Goal: Task Accomplishment & Management: Use online tool/utility

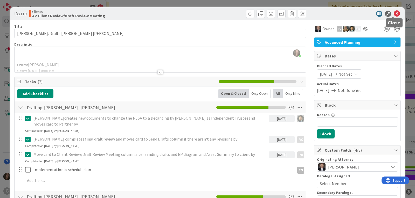
click at [394, 15] on icon at bounding box center [397, 14] width 6 height 6
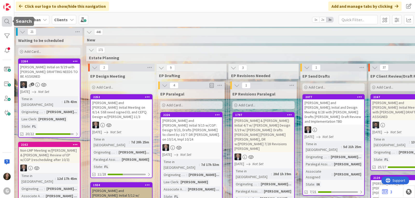
click at [7, 24] on div at bounding box center [7, 21] width 10 height 10
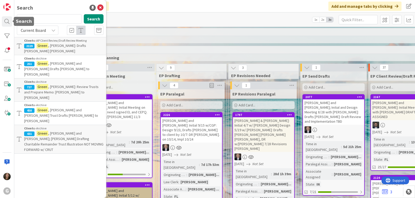
drag, startPoint x: 40, startPoint y: 18, endPoint x: 9, endPoint y: 16, distance: 31.5
click at [9, 16] on div "G Search green Search Current Board Clients › AP Client Review/Draft Review Mee…" at bounding box center [7, 99] width 14 height 198
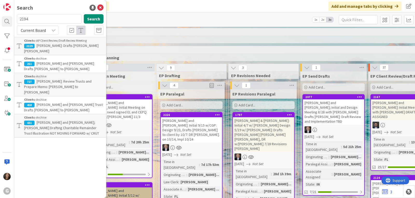
type input "2194"
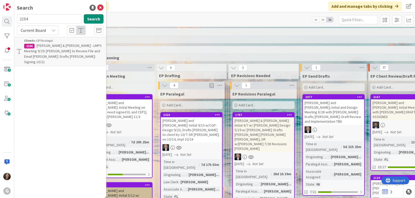
click at [58, 50] on span "[PERSON_NAME] & [PERSON_NAME] - LMPS Meeting 9/29: [PERSON_NAME] to Review File…" at bounding box center [63, 53] width 78 height 21
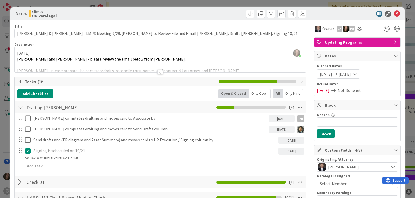
click at [157, 72] on div at bounding box center [160, 72] width 6 height 4
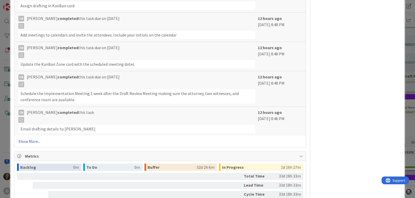
scroll to position [985, 0]
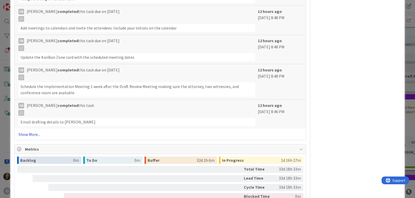
click at [34, 131] on link "Show More..." at bounding box center [159, 134] width 283 height 6
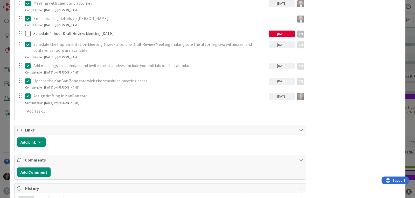
scroll to position [700, 0]
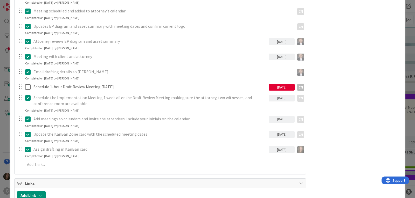
click at [28, 147] on icon at bounding box center [27, 150] width 5 height 6
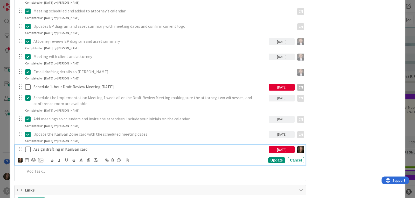
click at [28, 147] on icon at bounding box center [27, 150] width 5 height 6
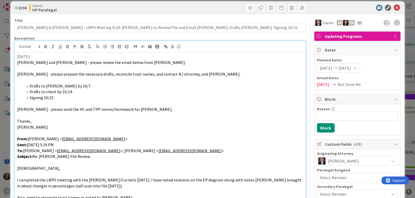
scroll to position [0, 0]
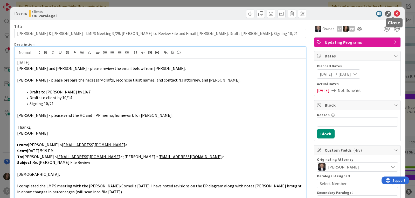
click at [394, 13] on icon at bounding box center [397, 14] width 6 height 6
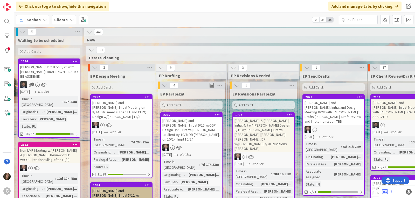
click at [36, 18] on span "Kanban" at bounding box center [33, 20] width 14 height 6
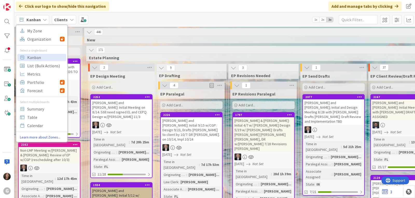
click at [68, 17] on div "Clients" at bounding box center [64, 19] width 24 height 9
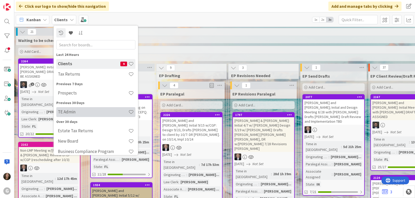
click at [71, 113] on h4 "TE Admin" at bounding box center [93, 111] width 71 height 5
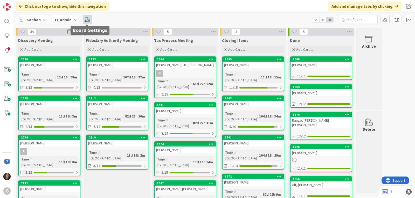
click at [86, 19] on span at bounding box center [87, 19] width 9 height 9
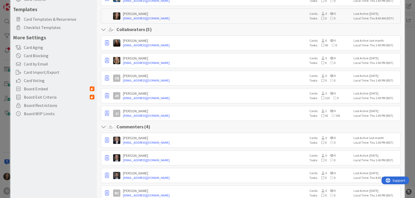
scroll to position [104, 0]
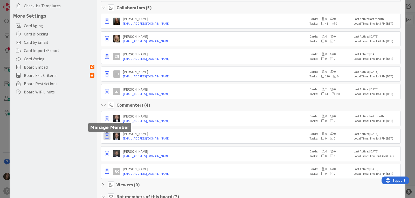
click at [107, 137] on icon "button" at bounding box center [107, 136] width 4 height 5
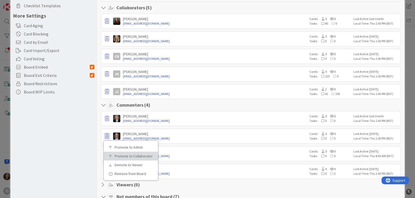
click at [112, 157] on icon at bounding box center [111, 156] width 4 height 3
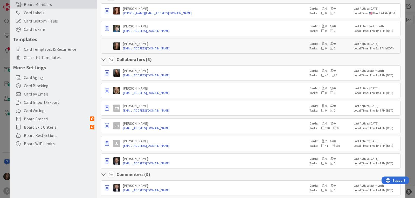
scroll to position [26, 0]
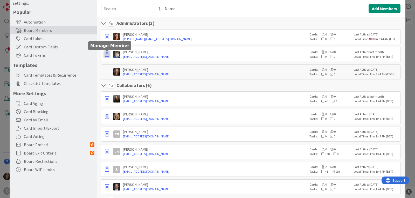
click at [106, 55] on icon "button" at bounding box center [107, 54] width 4 height 5
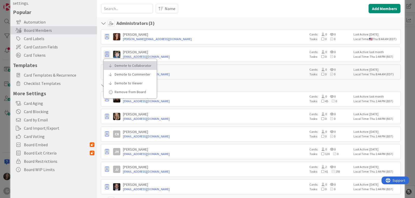
click at [110, 65] on icon at bounding box center [111, 65] width 4 height 3
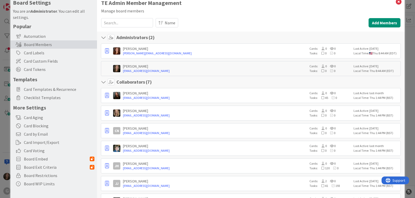
scroll to position [0, 0]
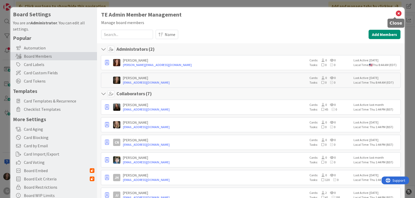
click at [395, 13] on icon at bounding box center [398, 13] width 7 height 7
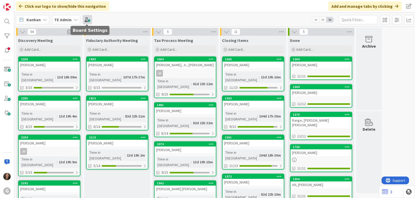
click at [87, 16] on span at bounding box center [87, 19] width 9 height 9
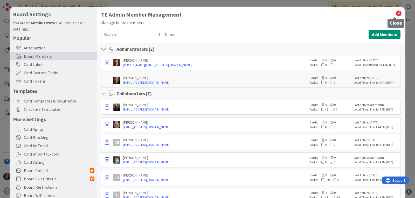
click at [395, 14] on icon at bounding box center [398, 13] width 7 height 7
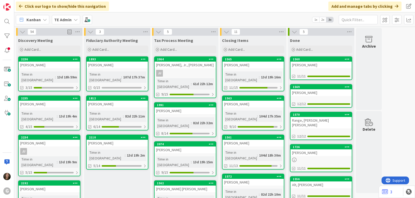
click at [58, 19] on b "TE Admin" at bounding box center [62, 19] width 17 height 5
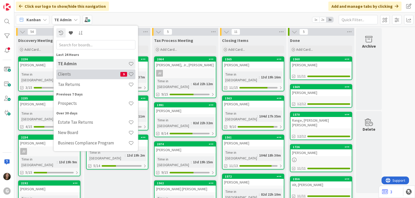
click at [66, 76] on h4 "Clients" at bounding box center [89, 74] width 62 height 5
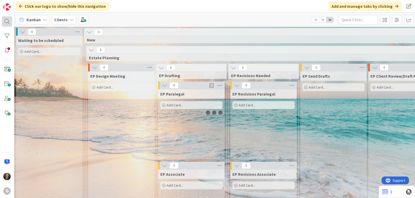
click at [6, 19] on div at bounding box center [7, 21] width 10 height 10
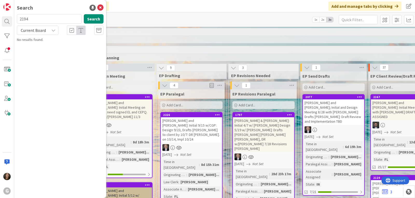
drag, startPoint x: 36, startPoint y: 20, endPoint x: 17, endPoint y: 18, distance: 18.5
click at [17, 18] on input "2194" at bounding box center [49, 18] width 65 height 9
type input "[PERSON_NAME]"
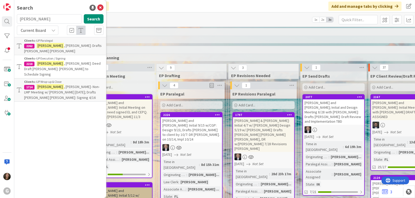
click at [60, 46] on span ", [PERSON_NAME]: Drafts [PERSON_NAME] [PERSON_NAME]" at bounding box center [63, 48] width 78 height 10
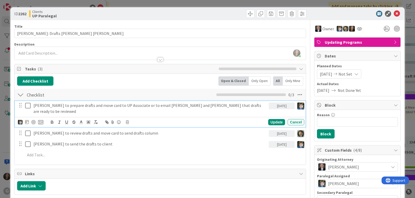
click at [27, 107] on icon at bounding box center [27, 106] width 5 height 6
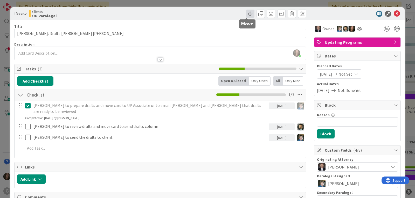
click at [246, 13] on span at bounding box center [250, 14] width 8 height 8
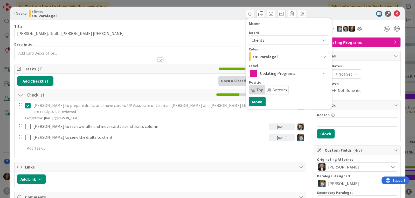
click at [319, 54] on button "UP Paralegal" at bounding box center [289, 56] width 80 height 9
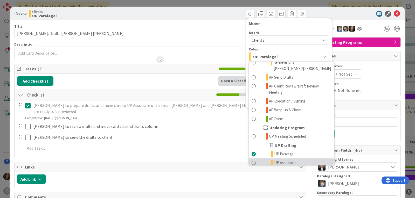
scroll to position [337, 0]
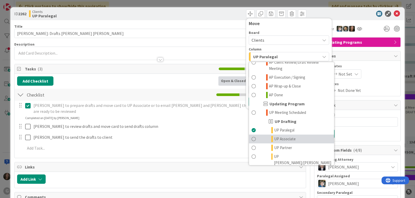
click at [288, 136] on span "UP Associate" at bounding box center [285, 139] width 22 height 6
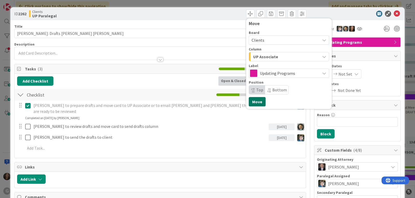
click at [249, 101] on button "Move" at bounding box center [257, 101] width 17 height 9
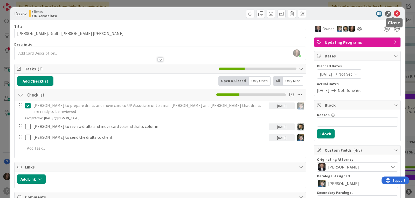
click at [394, 13] on icon at bounding box center [397, 14] width 6 height 6
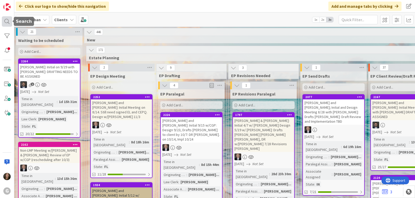
click at [7, 26] on div at bounding box center [7, 21] width 10 height 10
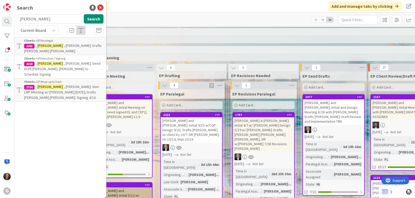
drag, startPoint x: 38, startPoint y: 21, endPoint x: 15, endPoint y: 19, distance: 23.7
click at [15, 19] on div "[PERSON_NAME] Search" at bounding box center [60, 19] width 93 height 11
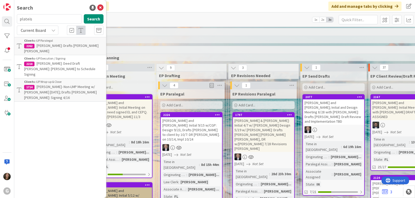
type input "plateis"
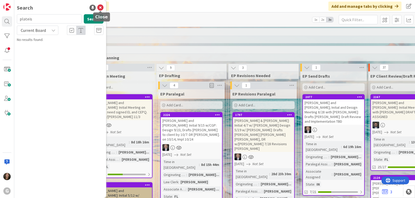
click at [99, 6] on icon at bounding box center [100, 8] width 6 height 6
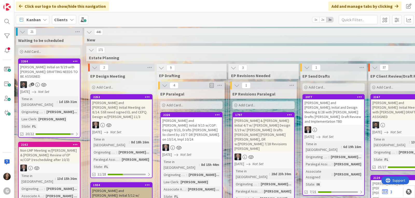
click at [58, 20] on b "Clients" at bounding box center [60, 19] width 13 height 5
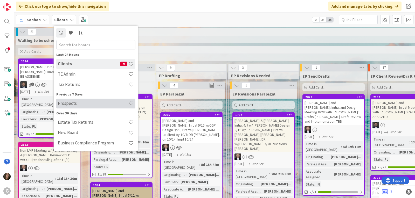
click at [61, 106] on h4 "Prospects" at bounding box center [93, 103] width 71 height 5
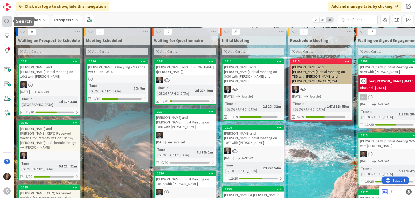
click at [5, 22] on div at bounding box center [7, 21] width 10 height 10
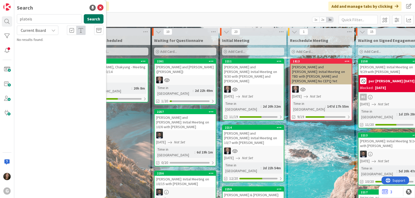
click at [87, 18] on button "Search" at bounding box center [94, 18] width 20 height 9
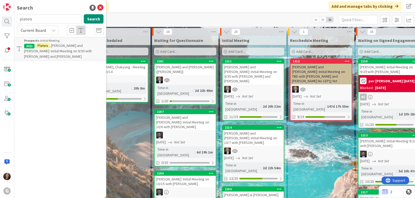
click at [51, 45] on span ", [PERSON_NAME] and [PERSON_NAME]: Initial Meeting on 9/30 with [PERSON_NAME] a…" at bounding box center [58, 51] width 68 height 16
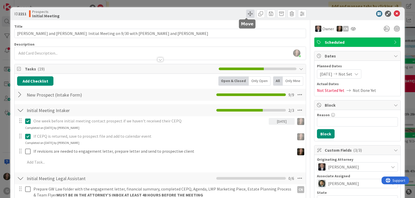
click at [247, 15] on span at bounding box center [250, 14] width 8 height 8
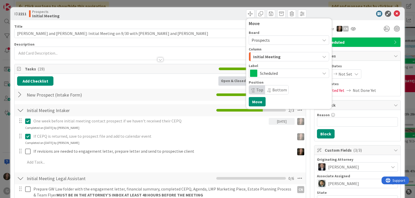
click at [302, 56] on div "Initial Meeting" at bounding box center [286, 57] width 68 height 8
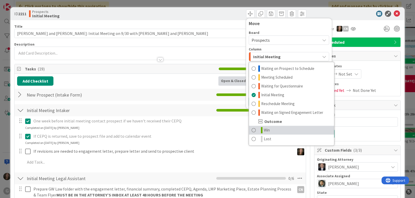
click at [277, 132] on link "Win" at bounding box center [291, 130] width 85 height 9
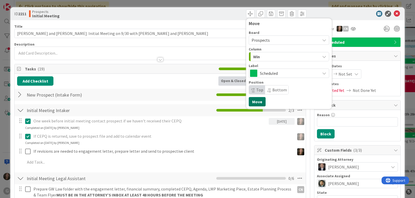
click at [254, 100] on button "Move" at bounding box center [257, 101] width 17 height 9
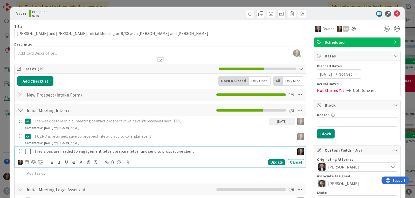
click at [101, 153] on p "If revisions are needed to engagement letter, prepare letter and send to prospe…" at bounding box center [162, 152] width 259 height 6
click at [127, 162] on icon at bounding box center [127, 163] width 3 height 4
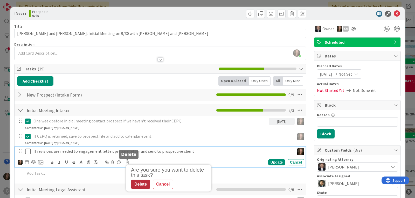
click at [139, 185] on div "Delete" at bounding box center [140, 184] width 19 height 9
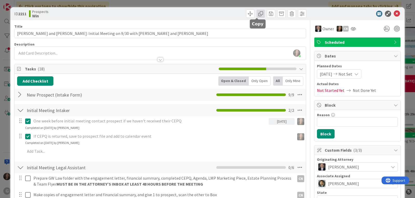
click at [256, 12] on span at bounding box center [260, 14] width 8 height 8
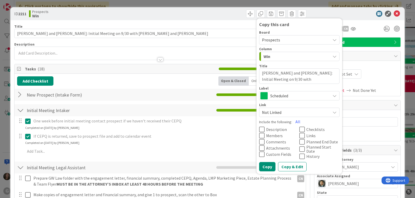
click at [291, 38] on span "Prospects" at bounding box center [295, 39] width 66 height 7
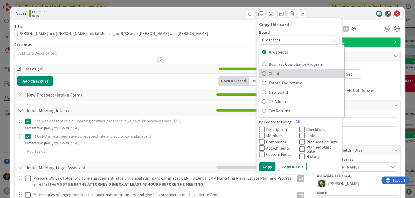
click at [277, 73] on span "Clients" at bounding box center [305, 74] width 73 height 8
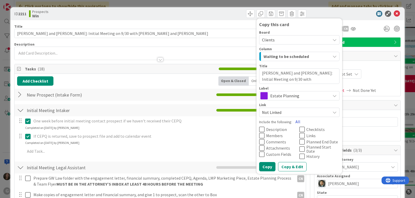
click at [292, 121] on button "All" at bounding box center [298, 121] width 12 height 9
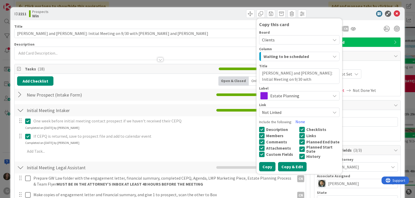
click at [285, 165] on button "Copy & Edit" at bounding box center [292, 166] width 29 height 9
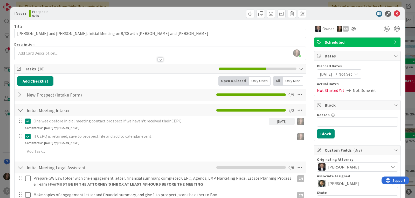
type textarea "x"
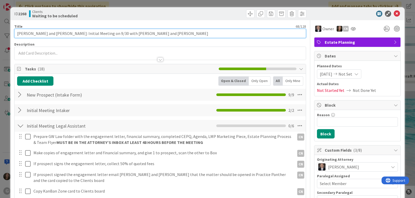
click at [136, 33] on input "[PERSON_NAME] and [PERSON_NAME]: Initial Meeting on 9/30 with [PERSON_NAME] and…" at bounding box center [160, 33] width 292 height 9
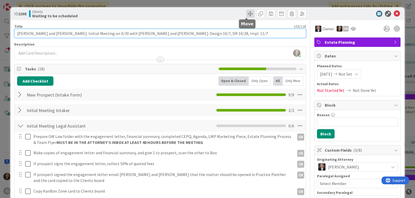
type input "[PERSON_NAME] and [PERSON_NAME]: Initial Meeting on 9/30 with [PERSON_NAME] and…"
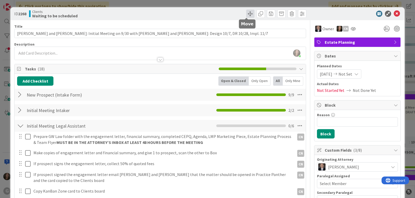
click at [246, 13] on span at bounding box center [250, 14] width 8 height 8
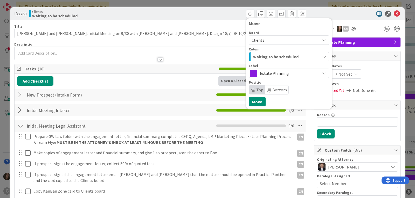
click at [301, 57] on div "Waiting to be scheduled" at bounding box center [286, 57] width 68 height 8
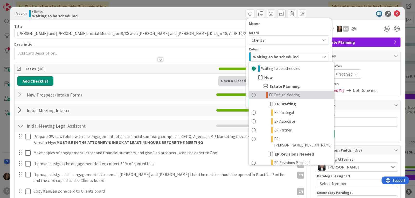
click at [277, 95] on span "EP Design Meeting" at bounding box center [284, 95] width 31 height 6
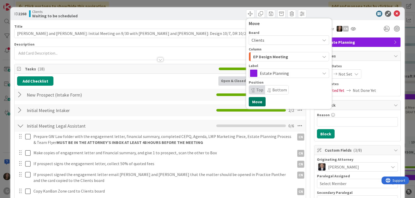
click at [249, 103] on button "Move" at bounding box center [257, 101] width 17 height 9
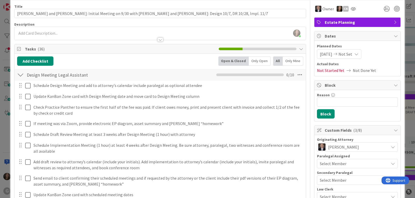
scroll to position [5, 0]
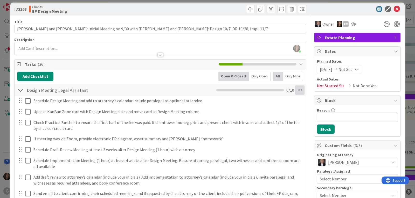
click at [296, 88] on icon at bounding box center [299, 90] width 9 height 9
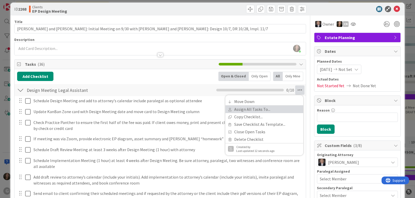
click at [262, 107] on link "Assign All Tasks To..." at bounding box center [264, 110] width 78 height 8
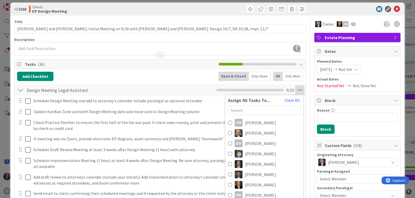
scroll to position [31, 0]
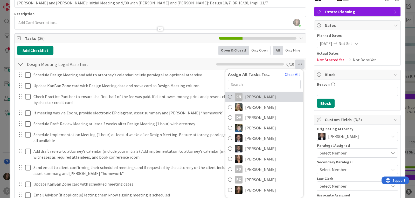
click at [262, 98] on span "[PERSON_NAME]" at bounding box center [260, 97] width 31 height 6
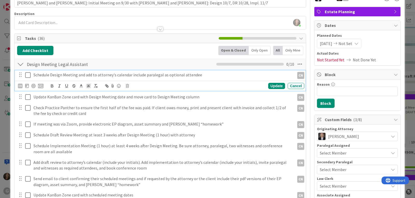
click at [27, 76] on icon at bounding box center [27, 75] width 5 height 6
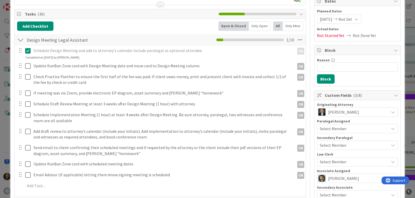
scroll to position [57, 0]
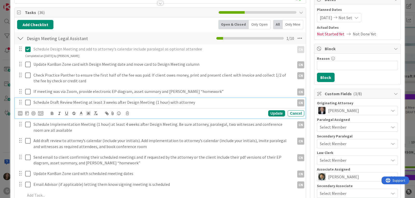
click at [27, 102] on icon at bounding box center [27, 103] width 5 height 6
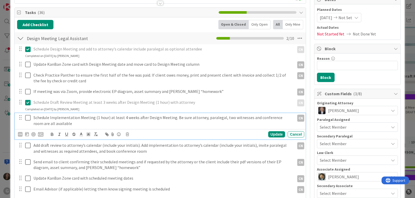
click at [28, 117] on icon at bounding box center [27, 118] width 5 height 6
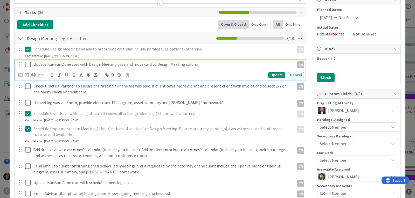
click at [29, 64] on icon at bounding box center [27, 64] width 5 height 6
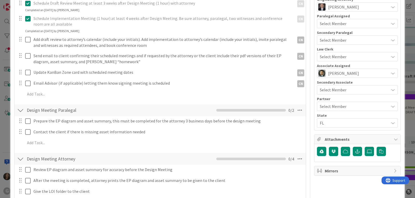
scroll to position [186, 0]
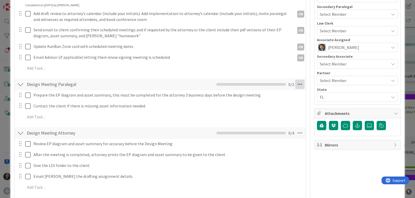
click at [296, 86] on icon at bounding box center [299, 84] width 9 height 9
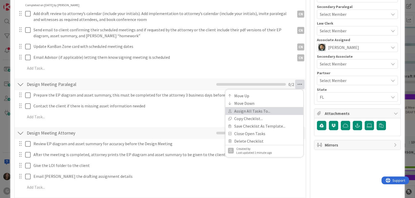
click at [264, 112] on link "Assign All Tasks To..." at bounding box center [264, 112] width 78 height 8
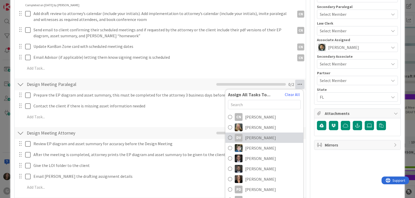
scroll to position [212, 0]
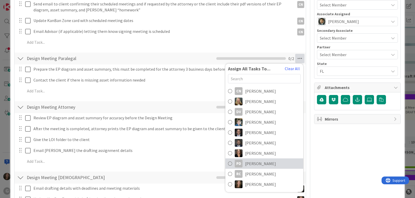
click at [247, 163] on span "[PERSON_NAME]" at bounding box center [260, 164] width 31 height 6
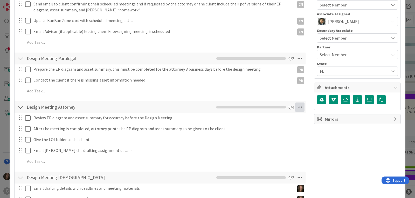
click at [295, 108] on icon at bounding box center [299, 107] width 9 height 9
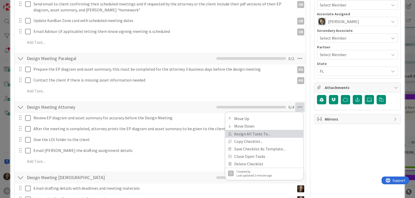
click at [254, 134] on link "Assign All Tasks To..." at bounding box center [264, 134] width 78 height 8
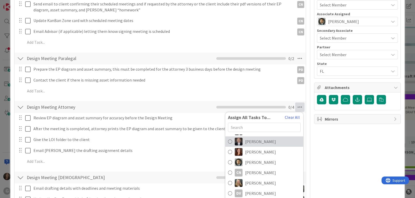
scroll to position [26, 0]
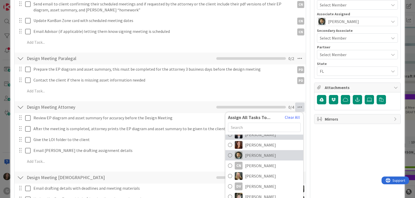
click at [262, 156] on span "[PERSON_NAME]" at bounding box center [260, 155] width 31 height 6
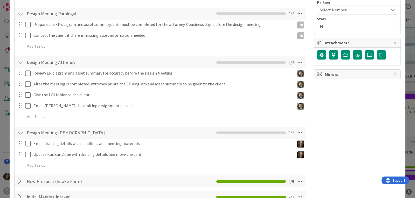
scroll to position [264, 0]
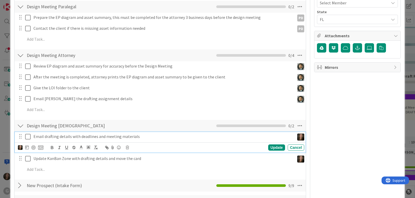
click at [133, 137] on p "Email drafting details with deadlines and meeting materials" at bounding box center [162, 137] width 259 height 6
click at [25, 147] on icon at bounding box center [27, 147] width 4 height 4
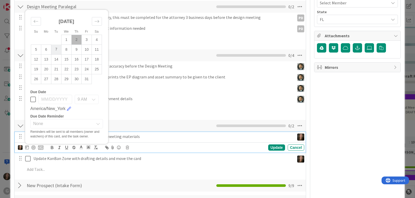
click at [55, 50] on td "7" at bounding box center [56, 50] width 10 height 10
type input "[DATE]"
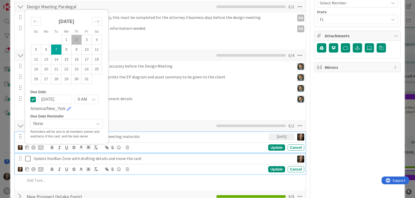
click at [57, 159] on p "Update KanBan Zone with drafting details and move the card" at bounding box center [162, 159] width 259 height 6
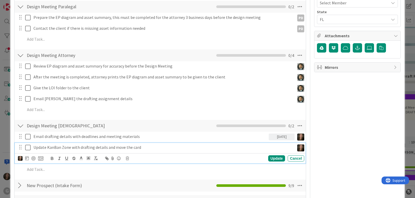
scroll to position [253, 0]
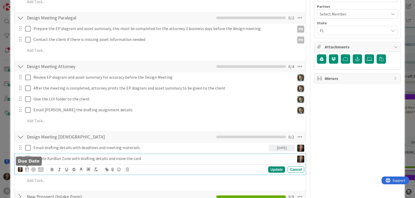
click at [26, 171] on icon at bounding box center [27, 170] width 4 height 4
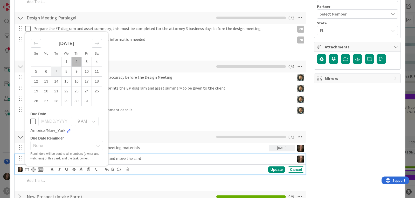
click at [57, 74] on td "7" at bounding box center [56, 72] width 10 height 10
type input "[DATE]"
click at [268, 169] on div "Update" at bounding box center [276, 170] width 17 height 6
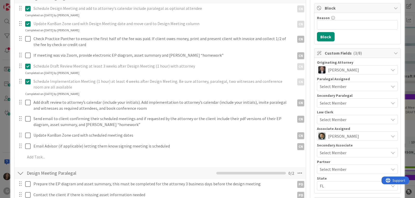
scroll to position [71, 0]
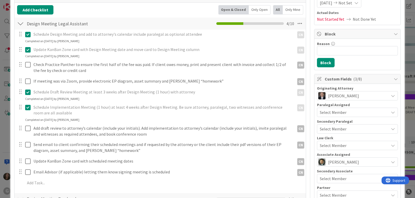
click at [339, 144] on span "Select Member" at bounding box center [333, 146] width 27 height 6
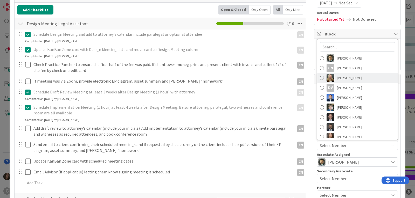
scroll to position [72, 0]
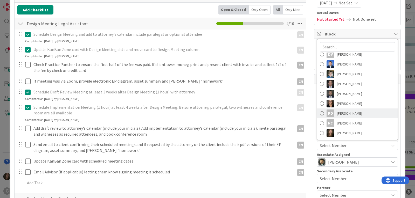
click at [339, 113] on span "[PERSON_NAME]" at bounding box center [349, 114] width 25 height 8
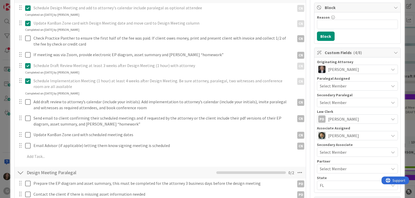
scroll to position [130, 0]
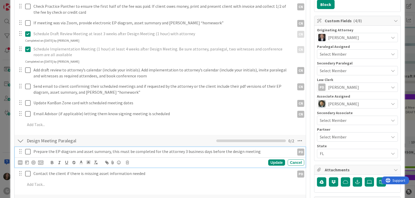
click at [174, 151] on p "Prepare the EP diagram and asset summary, this must be completed for the attorn…" at bounding box center [162, 152] width 259 height 6
click at [27, 164] on icon at bounding box center [27, 163] width 4 height 4
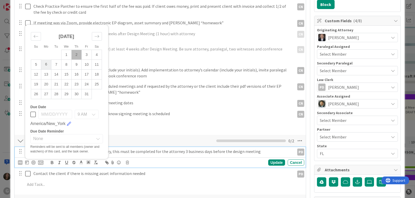
click at [46, 66] on td "6" at bounding box center [46, 65] width 10 height 10
type input "[DATE]"
click at [273, 162] on div "Update" at bounding box center [276, 163] width 17 height 6
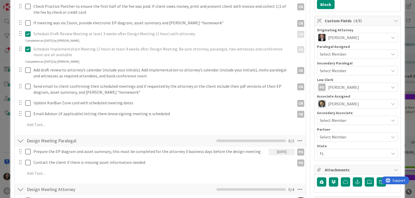
scroll to position [0, 0]
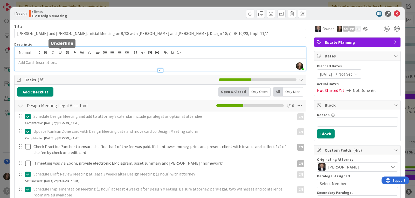
click at [60, 54] on div "[PERSON_NAME] joined 13 m ago" at bounding box center [160, 59] width 291 height 24
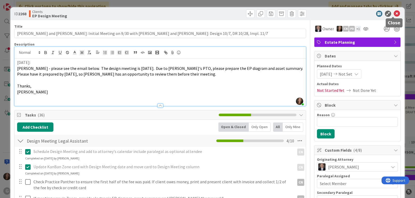
click at [394, 12] on icon at bounding box center [397, 14] width 6 height 6
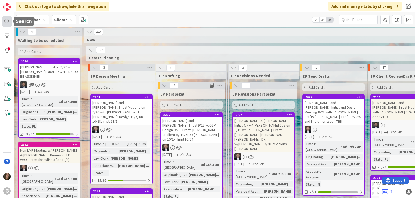
click at [7, 24] on div at bounding box center [7, 21] width 10 height 10
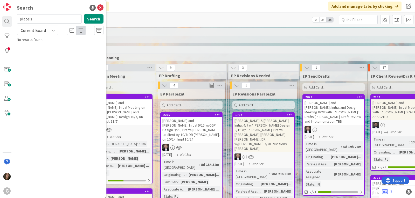
drag, startPoint x: 47, startPoint y: 19, endPoint x: 18, endPoint y: 17, distance: 29.9
click at [18, 17] on input "plateis" at bounding box center [49, 18] width 65 height 9
type input "[PERSON_NAME]"
